Goal: Task Accomplishment & Management: Manage account settings

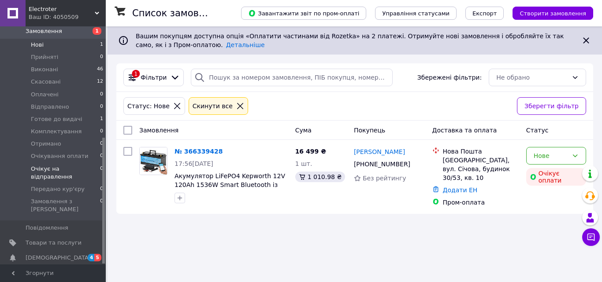
scroll to position [209, 0]
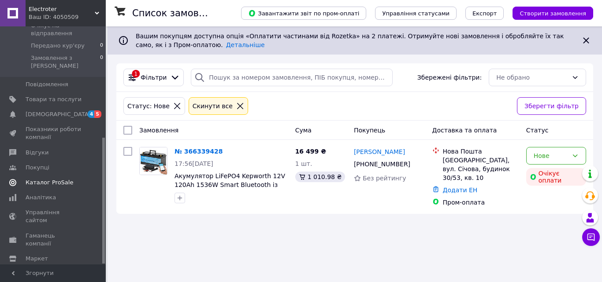
click at [34, 179] on span "Каталог ProSale" at bounding box center [50, 183] width 48 height 8
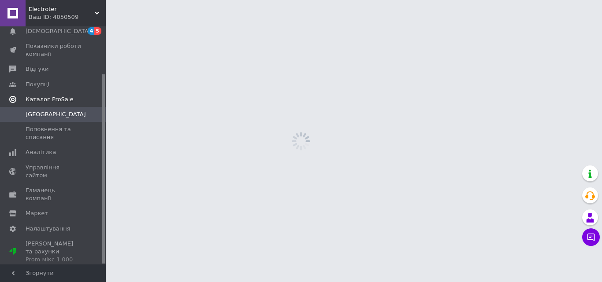
scroll to position [59, 0]
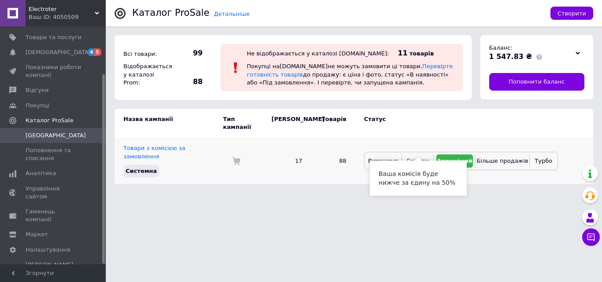
click at [419, 158] on span "Економ" at bounding box center [418, 161] width 22 height 7
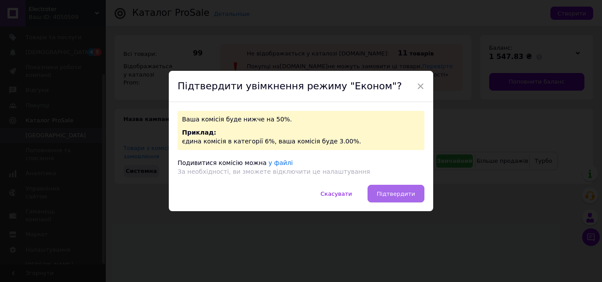
click at [393, 193] on span "Підтвердити" at bounding box center [396, 194] width 38 height 7
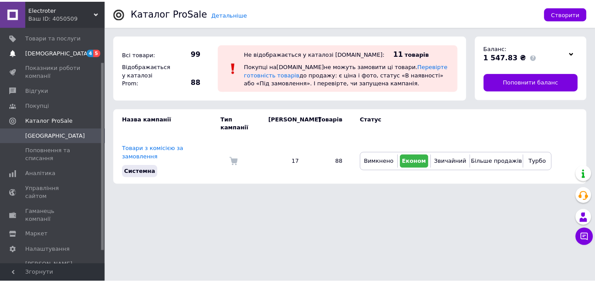
scroll to position [0, 0]
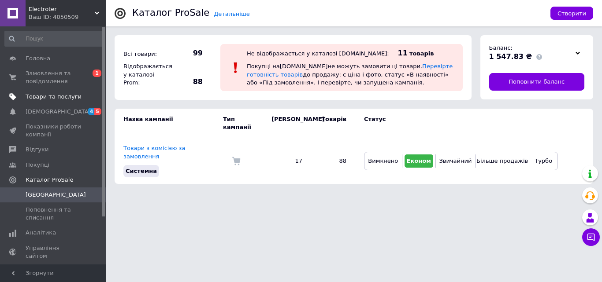
click at [37, 97] on span "Товари та послуги" at bounding box center [54, 97] width 56 height 8
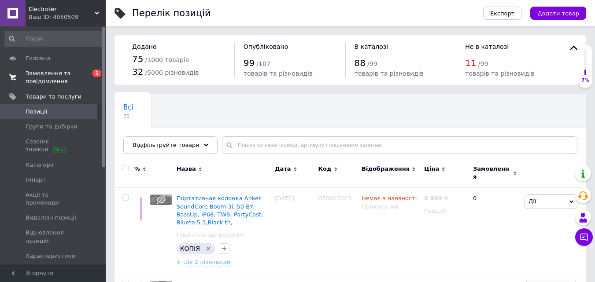
click at [46, 74] on span "Замовлення та повідомлення" at bounding box center [54, 78] width 56 height 16
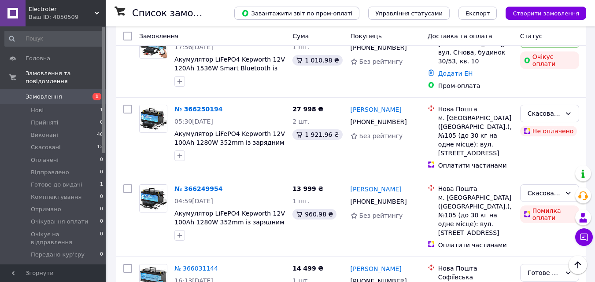
scroll to position [44, 0]
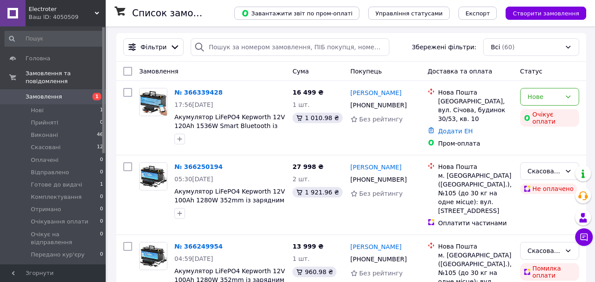
scroll to position [44, 0]
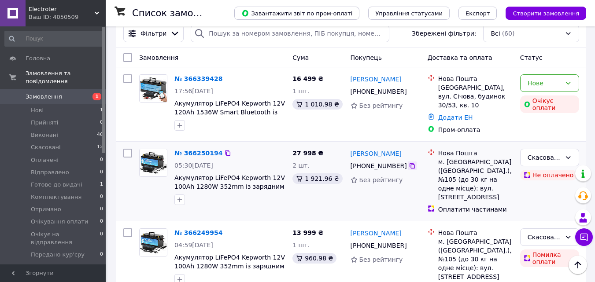
click at [410, 166] on icon at bounding box center [412, 165] width 5 height 5
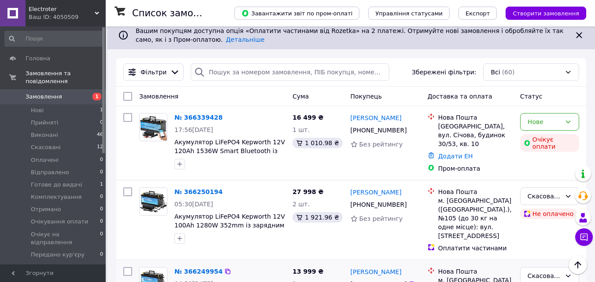
scroll to position [0, 0]
